Goal: Information Seeking & Learning: Learn about a topic

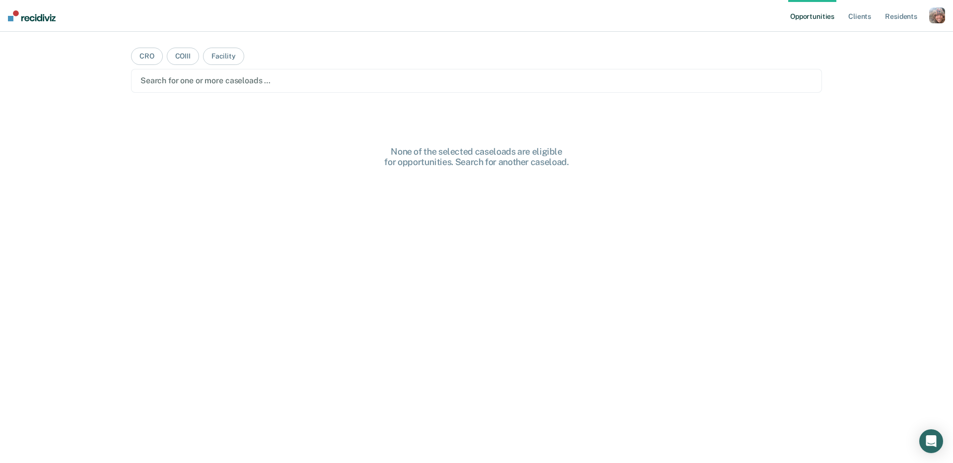
click at [933, 9] on div "button" at bounding box center [937, 15] width 16 height 16
click at [879, 40] on link "Profile" at bounding box center [897, 40] width 80 height 8
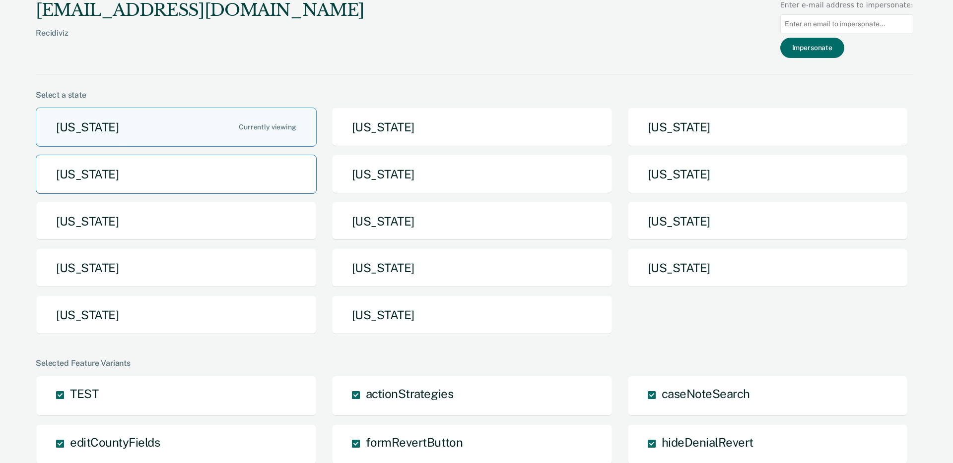
click at [275, 180] on button "[US_STATE]" at bounding box center [176, 174] width 281 height 39
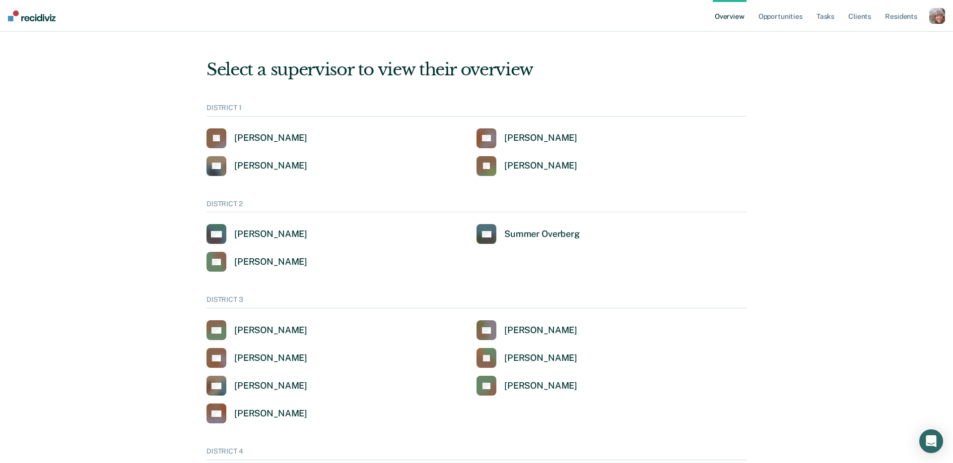
click at [940, 18] on div "button" at bounding box center [937, 16] width 16 height 16
click at [882, 52] on link "Go to System-Level Trends" at bounding box center [894, 52] width 84 height 8
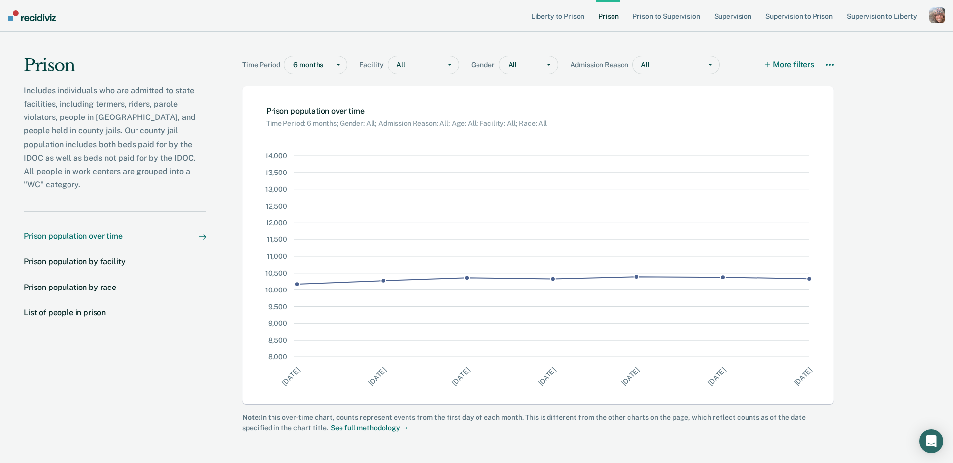
click at [185, 330] on nav "Prison population over time Prison population by facility Prison population by …" at bounding box center [115, 280] width 183 height 138
